Goal: Task Accomplishment & Management: Manage account settings

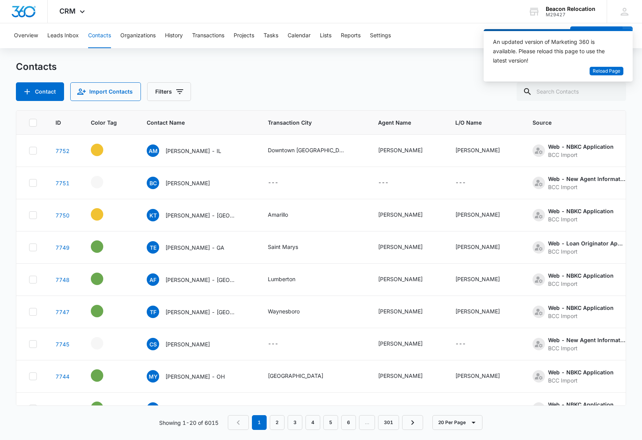
scroll to position [0, 297]
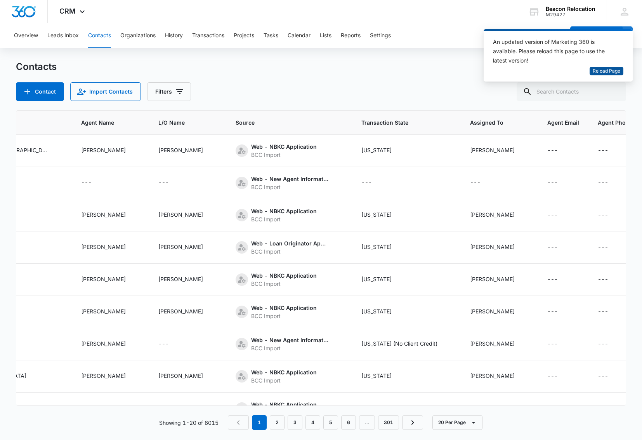
click at [604, 69] on span "Reload Page" at bounding box center [607, 71] width 28 height 7
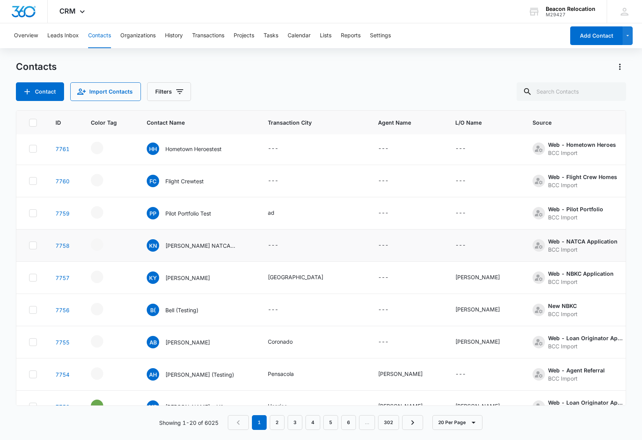
scroll to position [33, 0]
click at [113, 276] on icon "- - Select to Edit Field" at bounding box center [112, 275] width 9 height 9
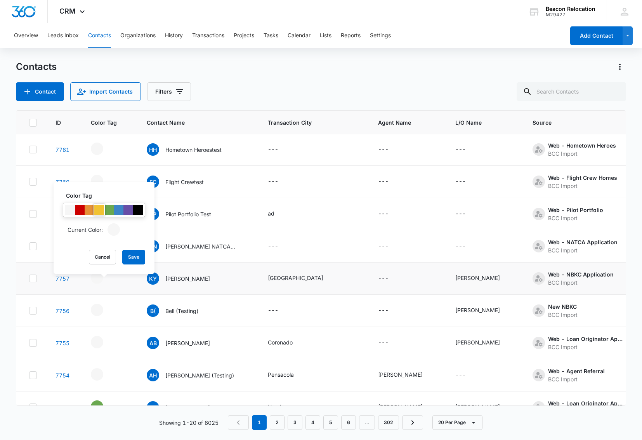
click at [99, 209] on div at bounding box center [99, 210] width 10 height 10
click at [138, 254] on button "Save" at bounding box center [133, 257] width 23 height 15
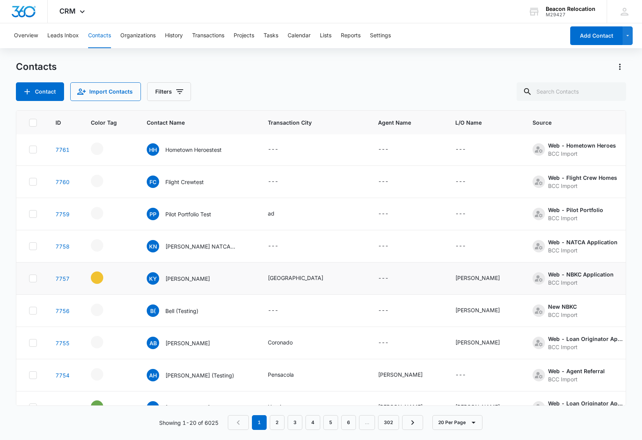
click at [216, 278] on icon "Contact Name - Kay York - Select to Edit Field" at bounding box center [219, 276] width 7 height 7
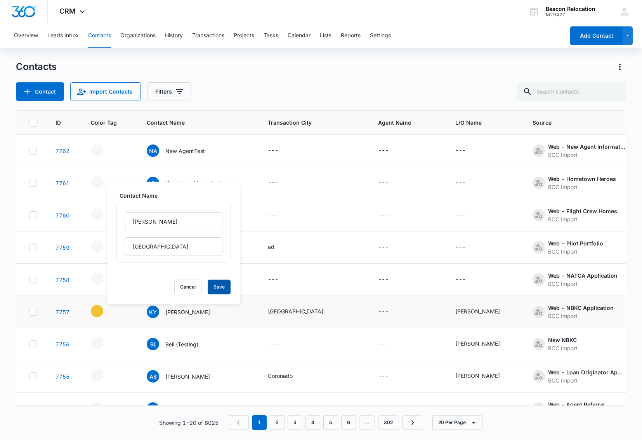
scroll to position [0, 0]
click at [220, 285] on button "Save" at bounding box center [219, 287] width 23 height 15
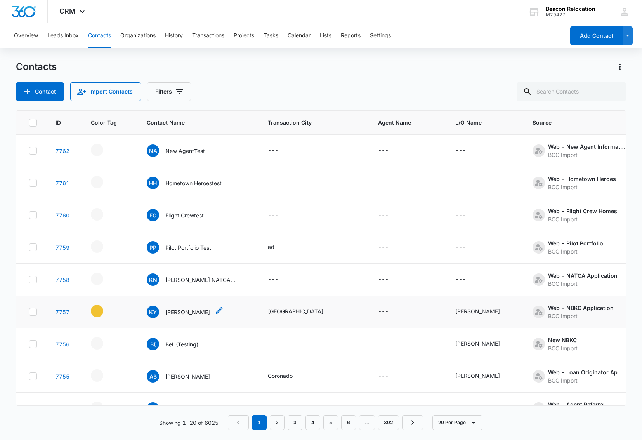
click at [215, 312] on icon "Contact Name - Kay York - Select to Edit Field" at bounding box center [219, 310] width 9 height 9
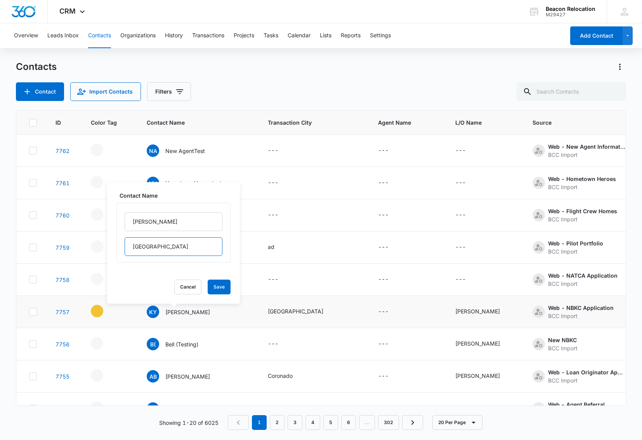
click at [179, 246] on input "[GEOGRAPHIC_DATA]" at bounding box center [174, 246] width 98 height 19
type input "[GEOGRAPHIC_DATA] - [GEOGRAPHIC_DATA]"
drag, startPoint x: 231, startPoint y: 287, endPoint x: 241, endPoint y: 288, distance: 10.5
click at [231, 287] on button "Save" at bounding box center [219, 287] width 23 height 15
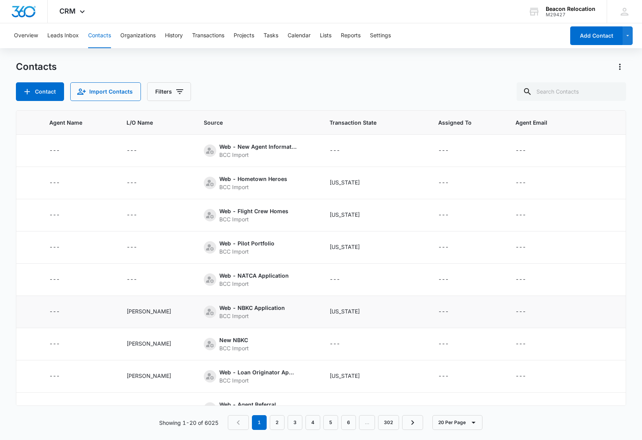
scroll to position [0, 332]
click at [454, 312] on icon "Assigned To - - Select to Edit Field" at bounding box center [455, 311] width 7 height 7
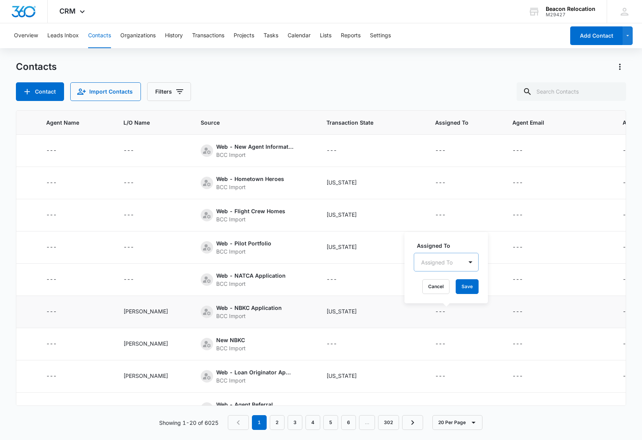
click at [436, 261] on div "Assigned To" at bounding box center [436, 262] width 31 height 8
drag, startPoint x: 445, startPoint y: 319, endPoint x: 459, endPoint y: 282, distance: 40.1
click at [445, 319] on p "[PERSON_NAME]" at bounding box center [445, 318] width 45 height 8
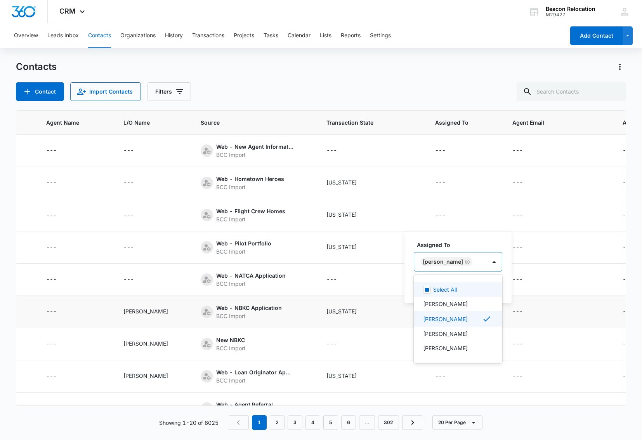
click at [474, 265] on div "[PERSON_NAME]" at bounding box center [450, 261] width 72 height 19
click at [483, 285] on button "Save" at bounding box center [491, 286] width 23 height 15
